Goal: Task Accomplishment & Management: Use online tool/utility

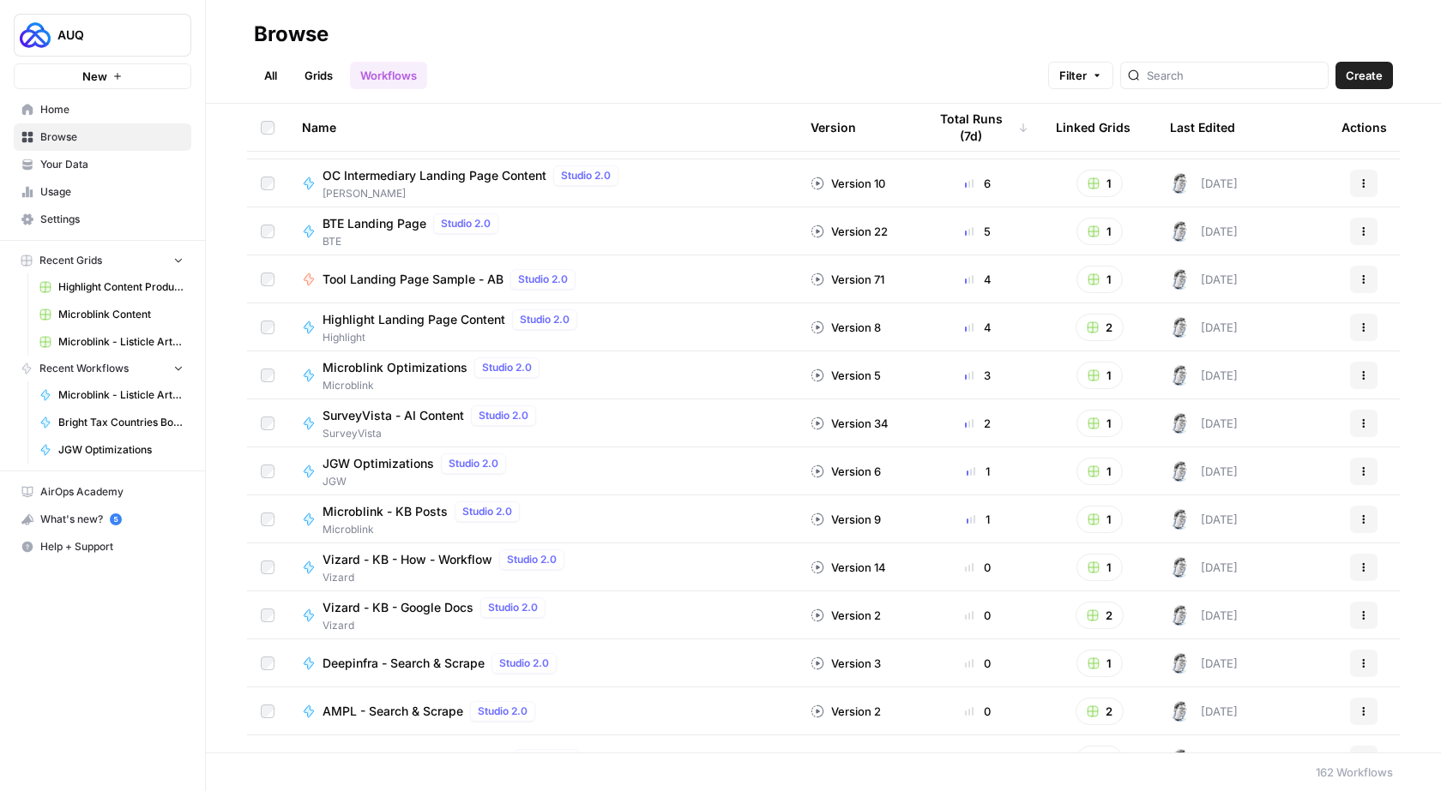
scroll to position [429, 0]
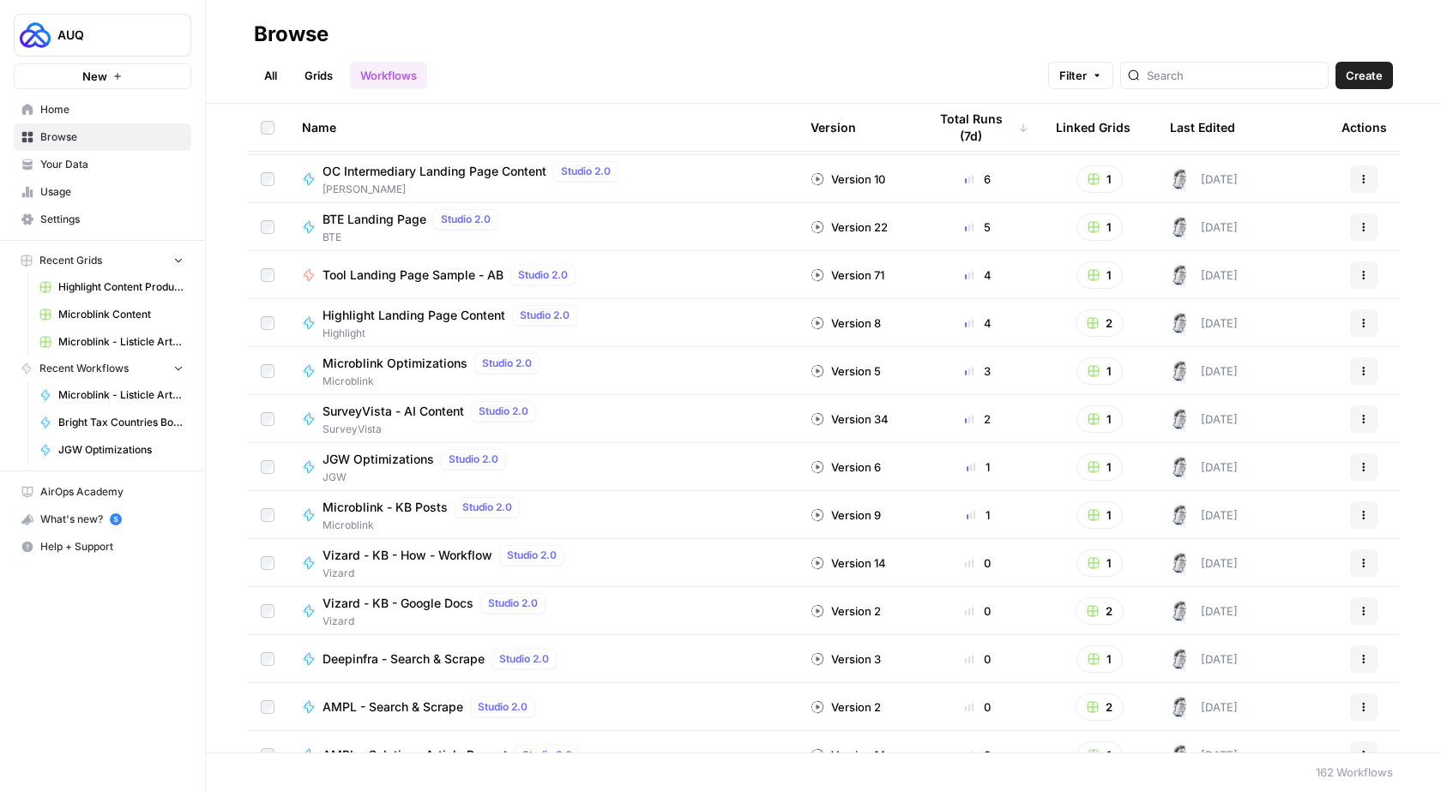
click at [319, 68] on link "Grids" at bounding box center [318, 75] width 49 height 27
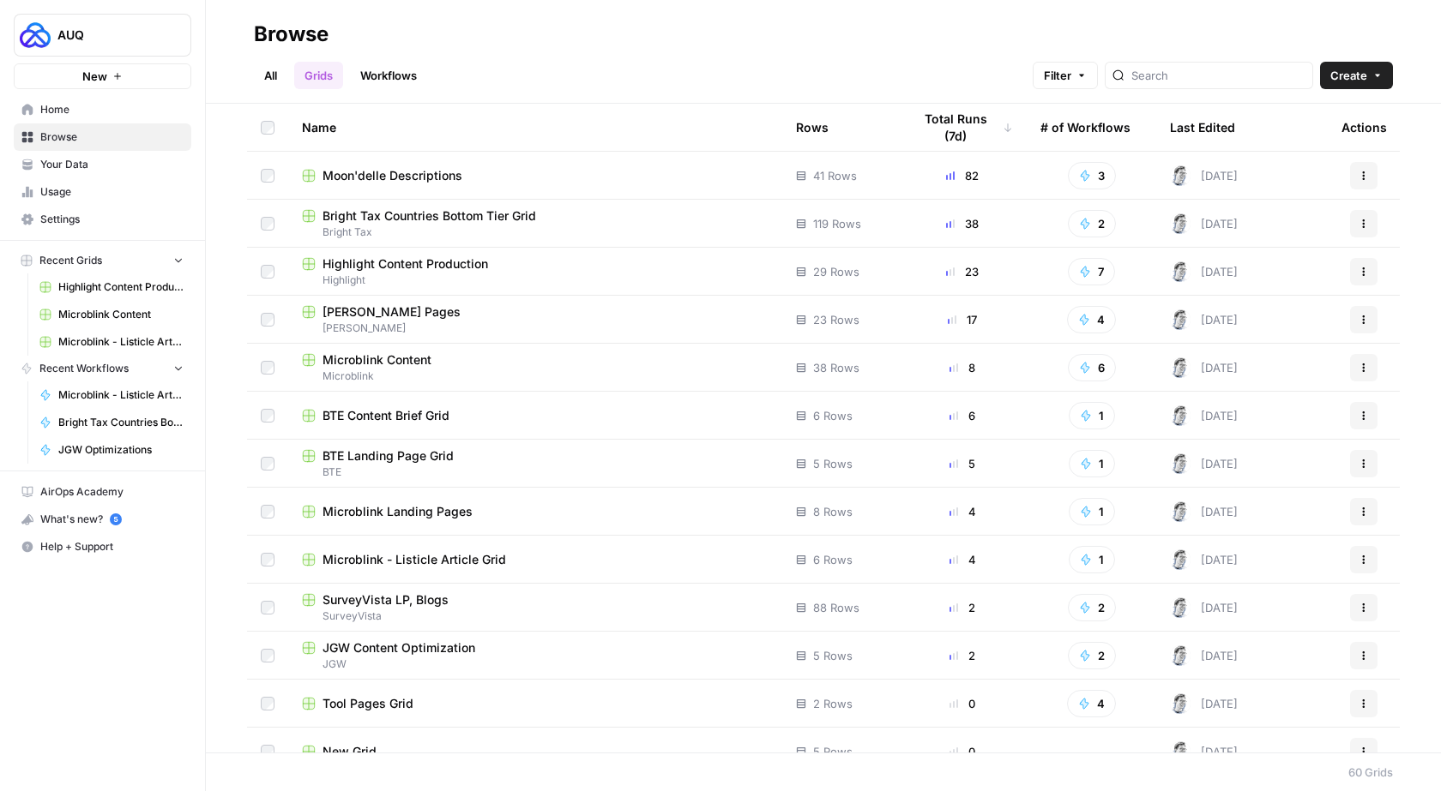
click at [425, 600] on span "SurveyVista LP, Blogs" at bounding box center [385, 600] width 126 height 17
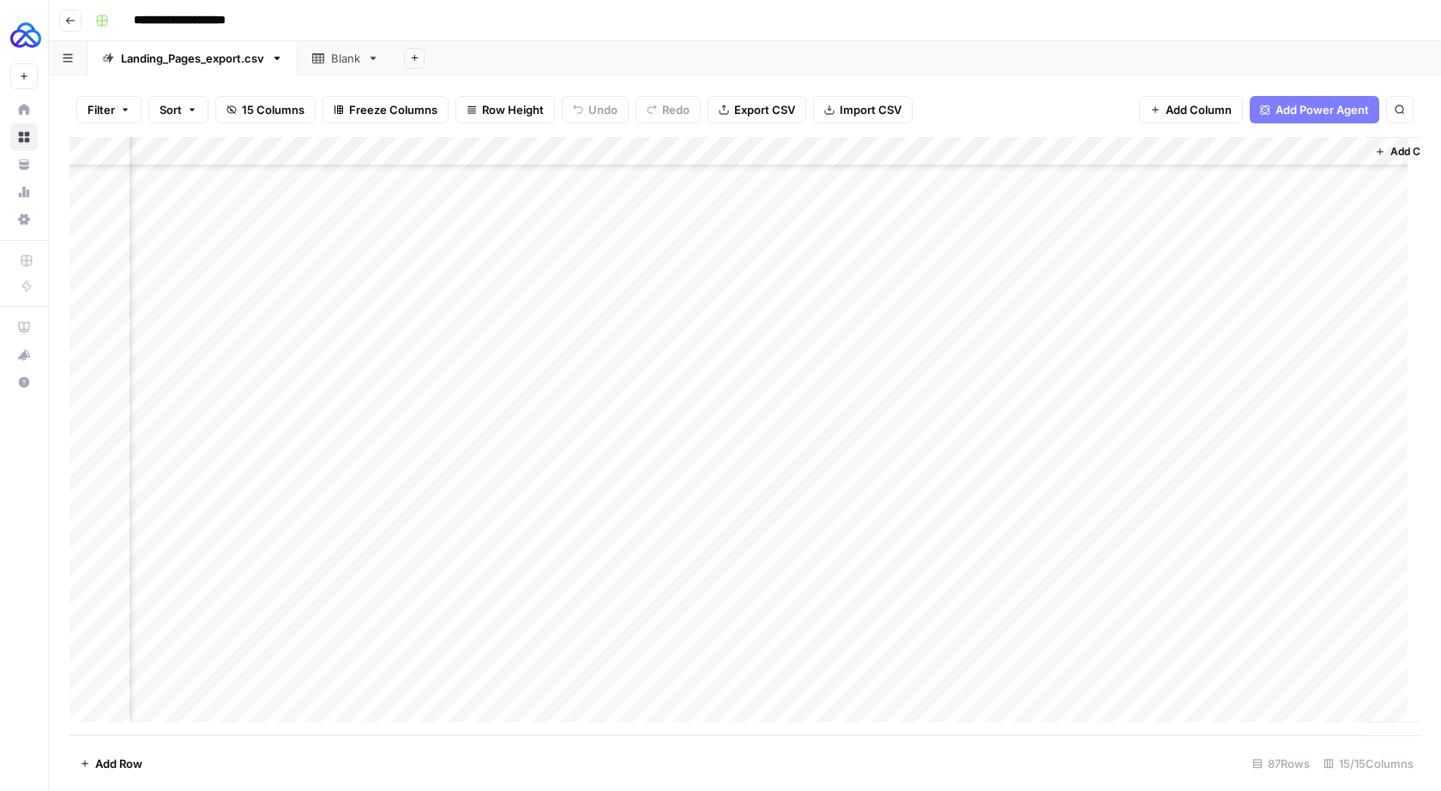
scroll to position [2007, 1083]
click at [818, 678] on div "Add Column" at bounding box center [744, 436] width 1351 height 599
click at [860, 650] on div "Add Column" at bounding box center [744, 436] width 1351 height 599
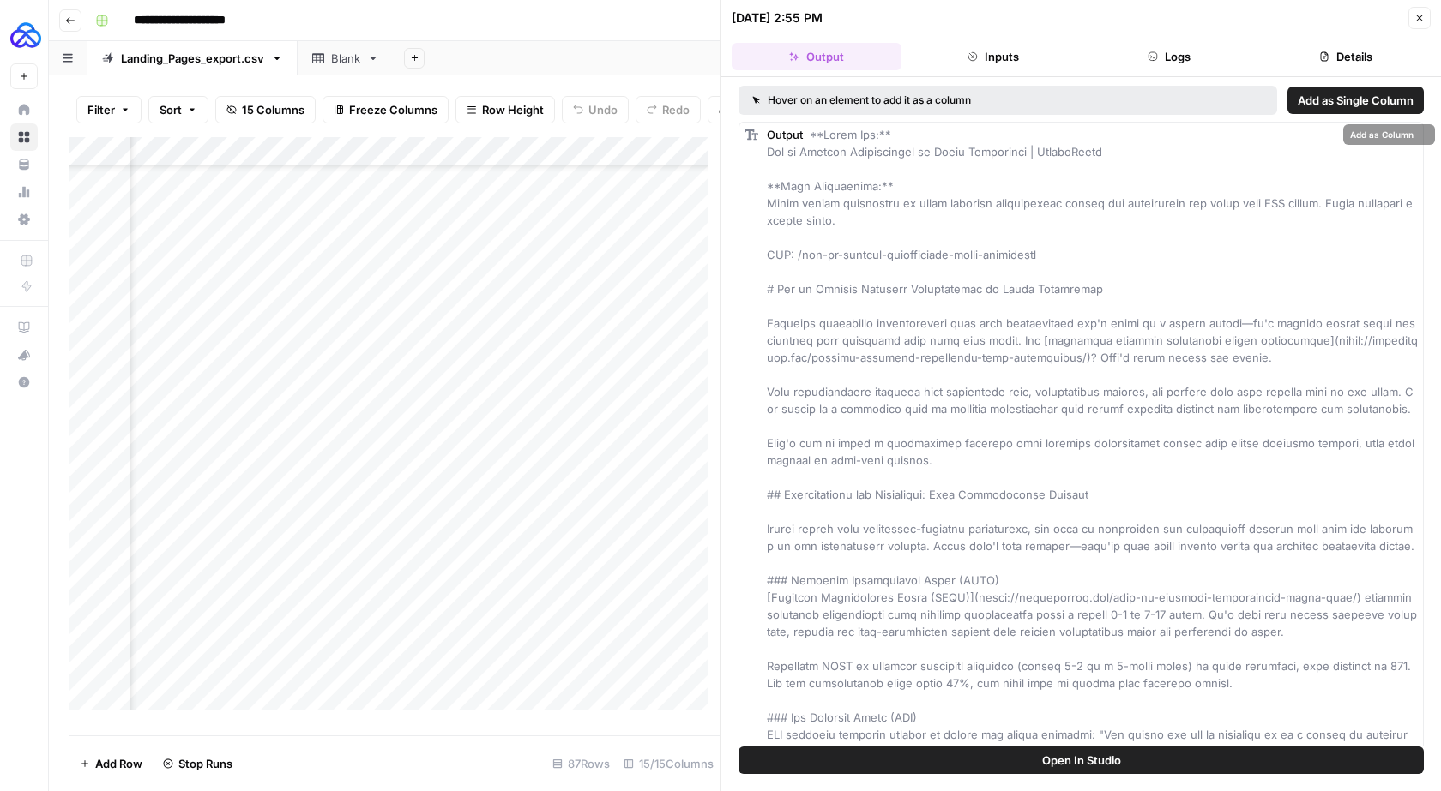
click at [1158, 51] on button "Logs" at bounding box center [1170, 56] width 170 height 27
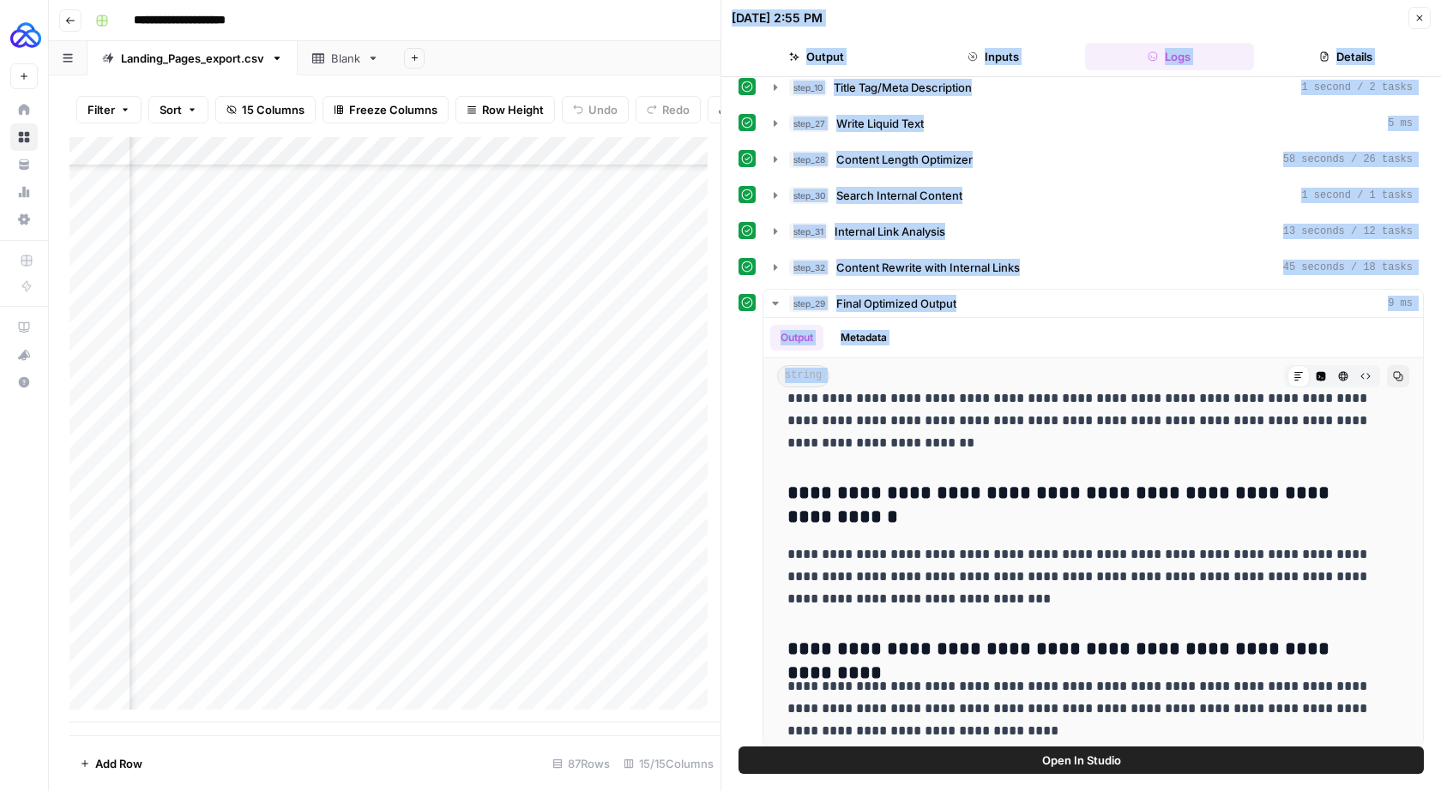
scroll to position [166, 0]
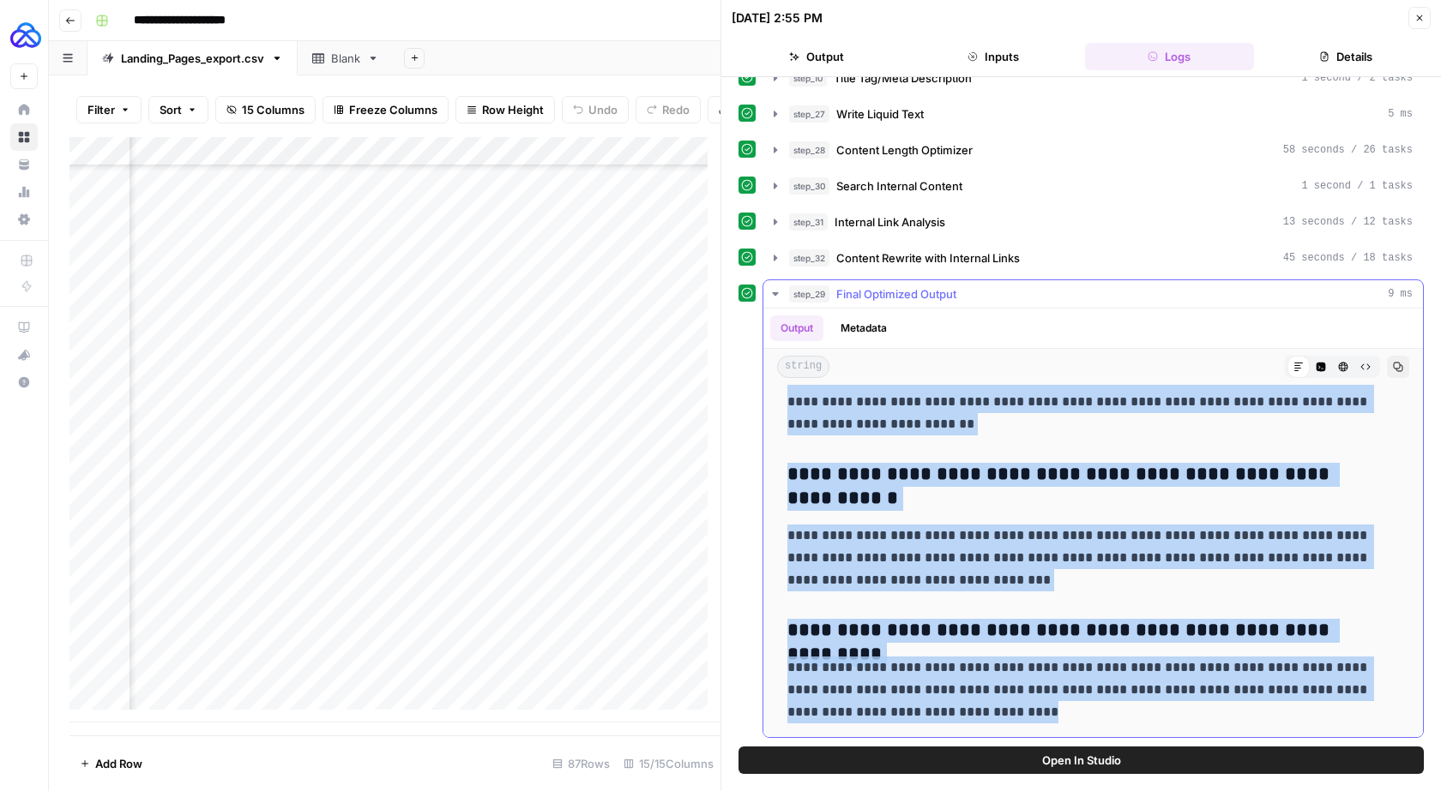
drag, startPoint x: 789, startPoint y: 575, endPoint x: 987, endPoint y: 715, distance: 242.4
copy div "**********"
click at [1412, 15] on button "Close" at bounding box center [1419, 18] width 22 height 22
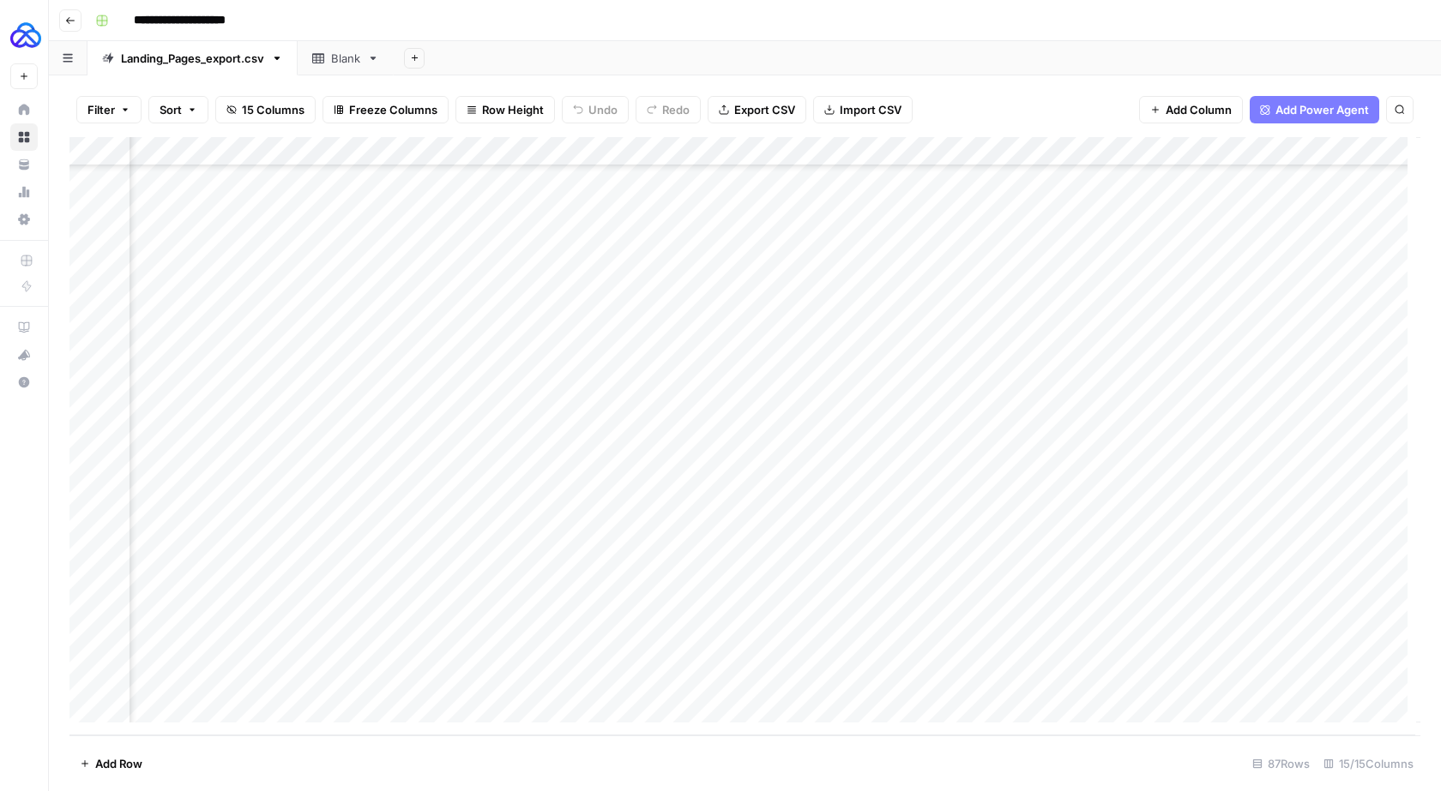
scroll to position [2007, 1031]
click at [912, 682] on div "Add Column" at bounding box center [744, 436] width 1351 height 599
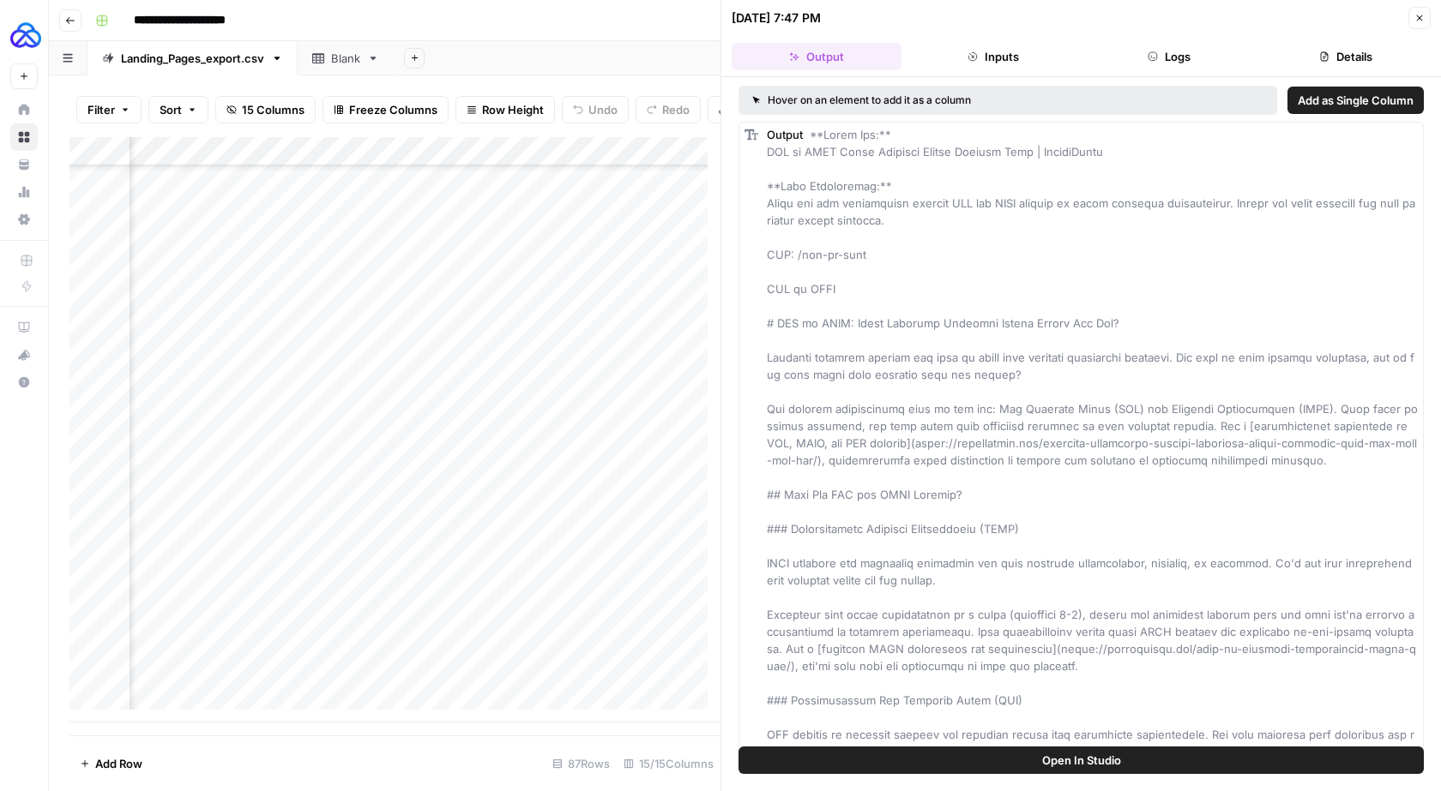
click at [1185, 60] on button "Logs" at bounding box center [1170, 56] width 170 height 27
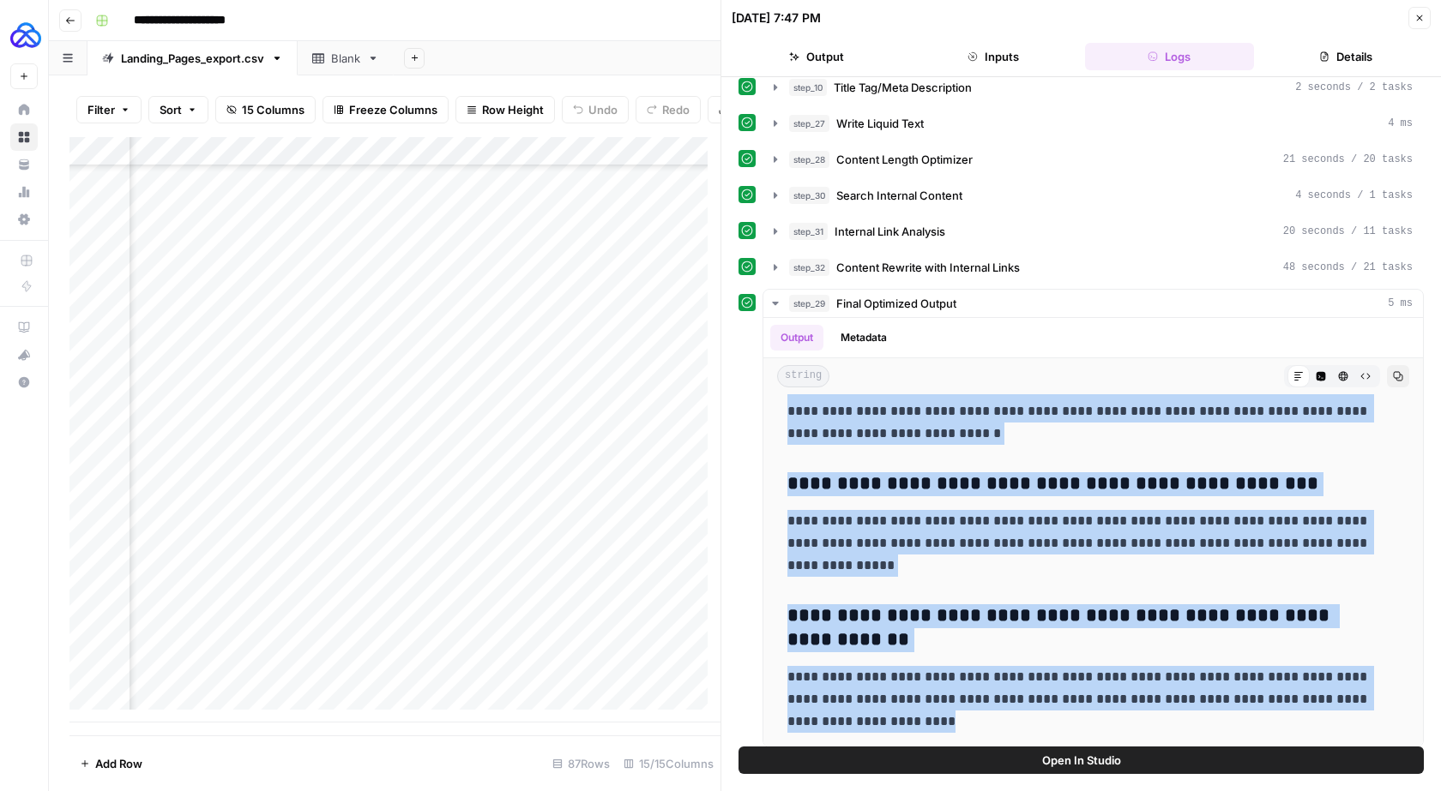
scroll to position [166, 0]
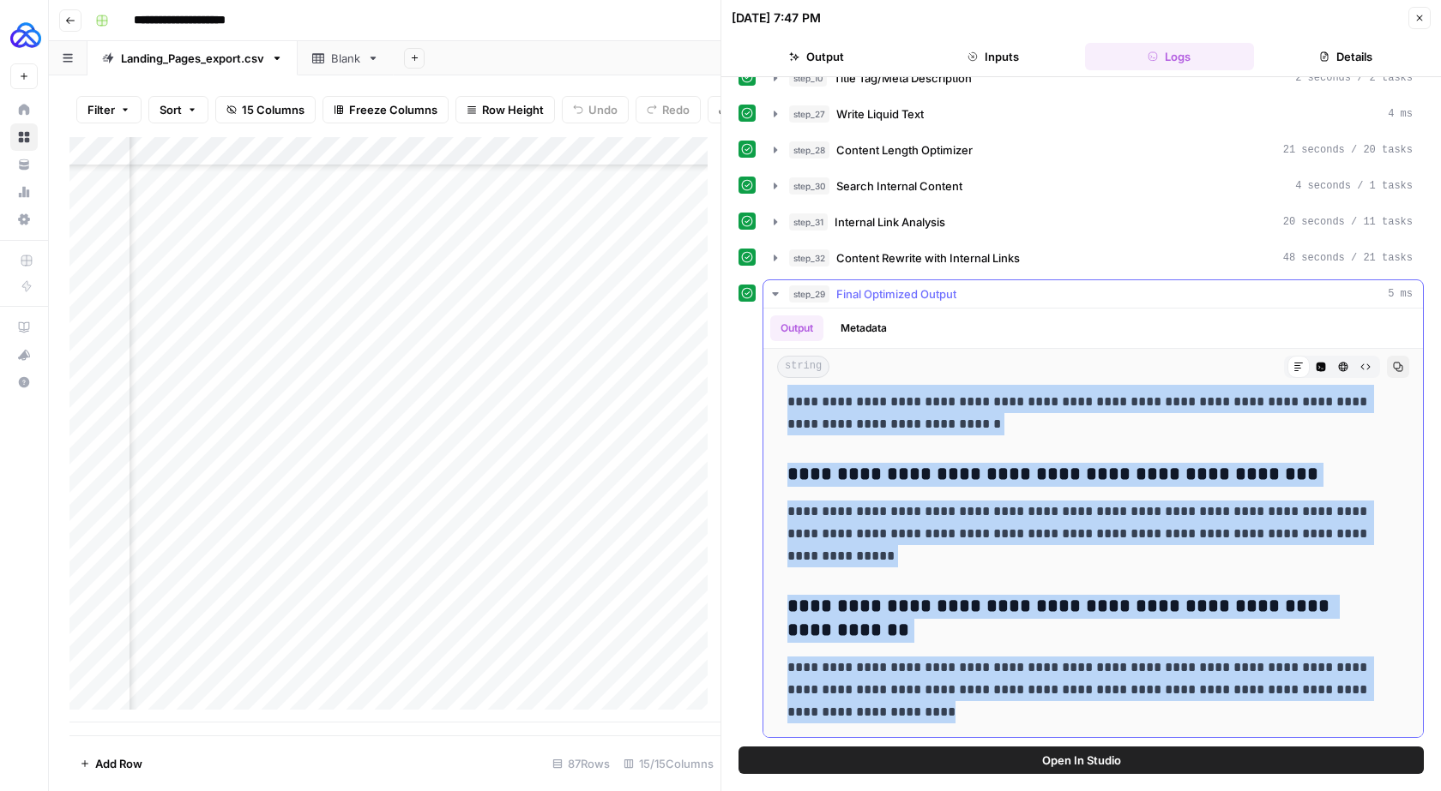
drag, startPoint x: 788, startPoint y: 576, endPoint x: 981, endPoint y: 713, distance: 236.2
copy div "**********"
